Goal: Task Accomplishment & Management: Manage account settings

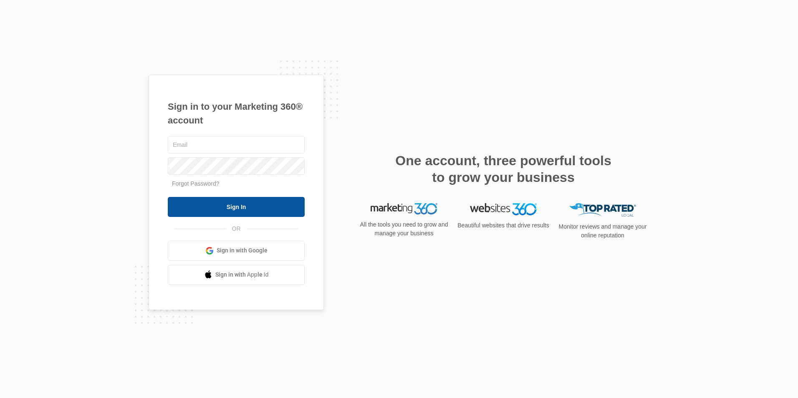
type input "[EMAIL_ADDRESS][DOMAIN_NAME]"
click at [256, 213] on input "Sign In" at bounding box center [236, 207] width 137 height 20
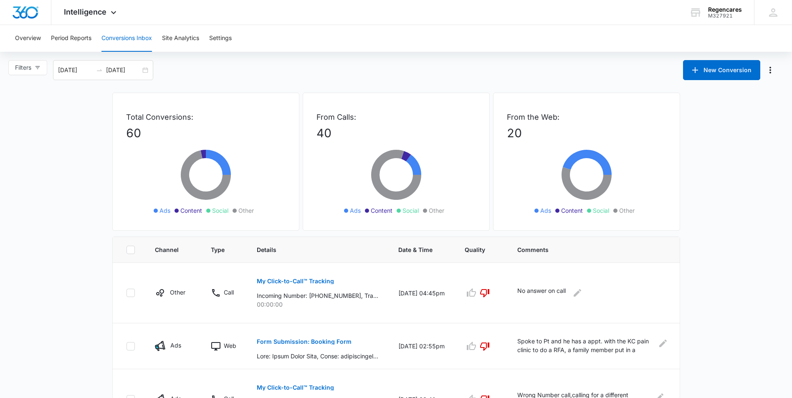
drag, startPoint x: 785, startPoint y: 181, endPoint x: 783, endPoint y: 226, distance: 44.7
drag, startPoint x: 784, startPoint y: 205, endPoint x: 780, endPoint y: 187, distance: 18.3
click at [519, 25] on div "Overview Period Reports Conversions Inbox Site Analytics Settings" at bounding box center [396, 38] width 772 height 27
